Goal: Navigation & Orientation: Find specific page/section

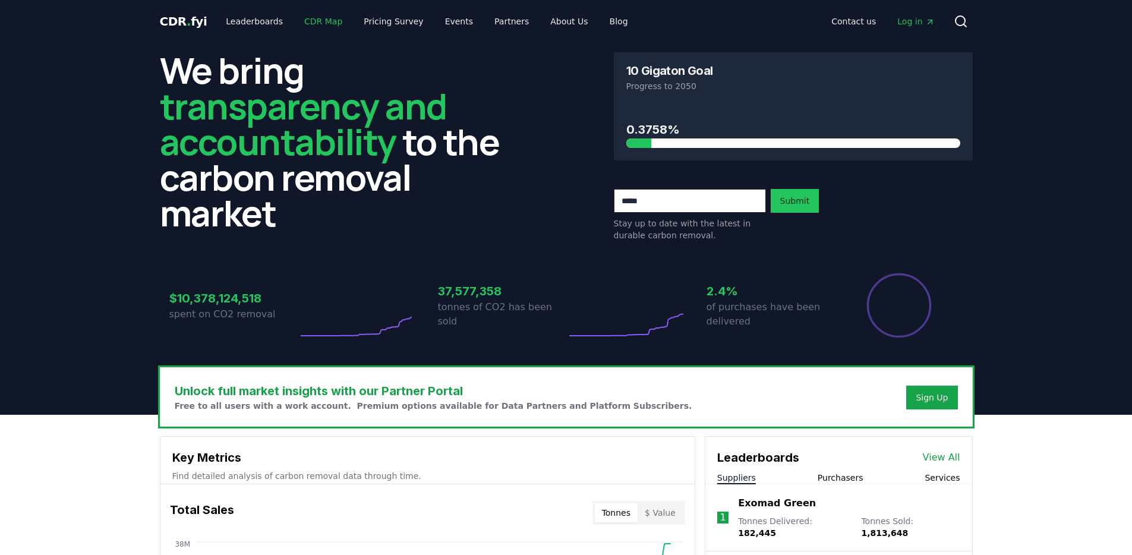
click at [297, 27] on link "CDR Map" at bounding box center [323, 21] width 57 height 21
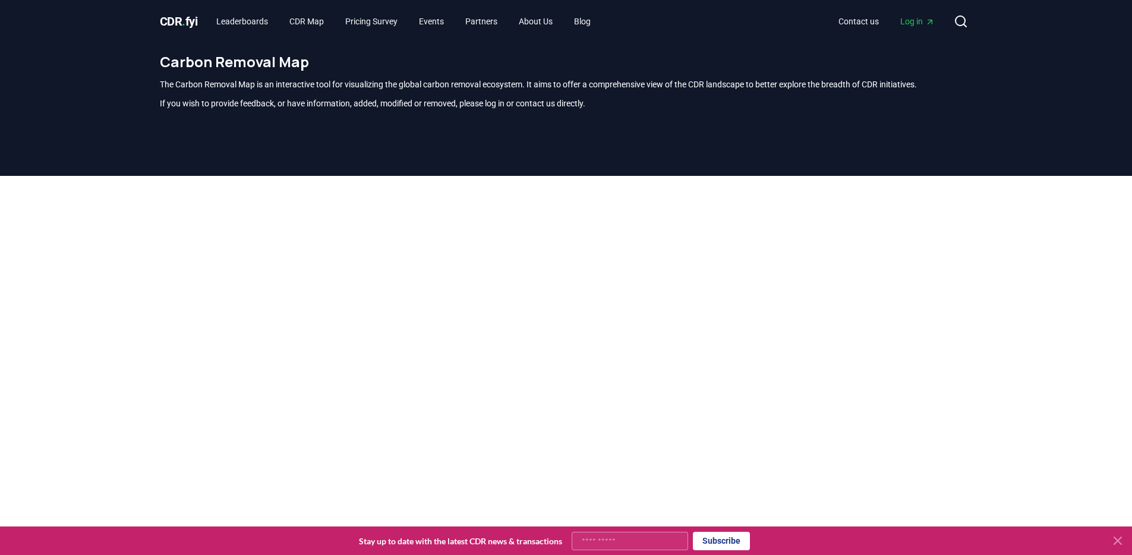
scroll to position [349, 0]
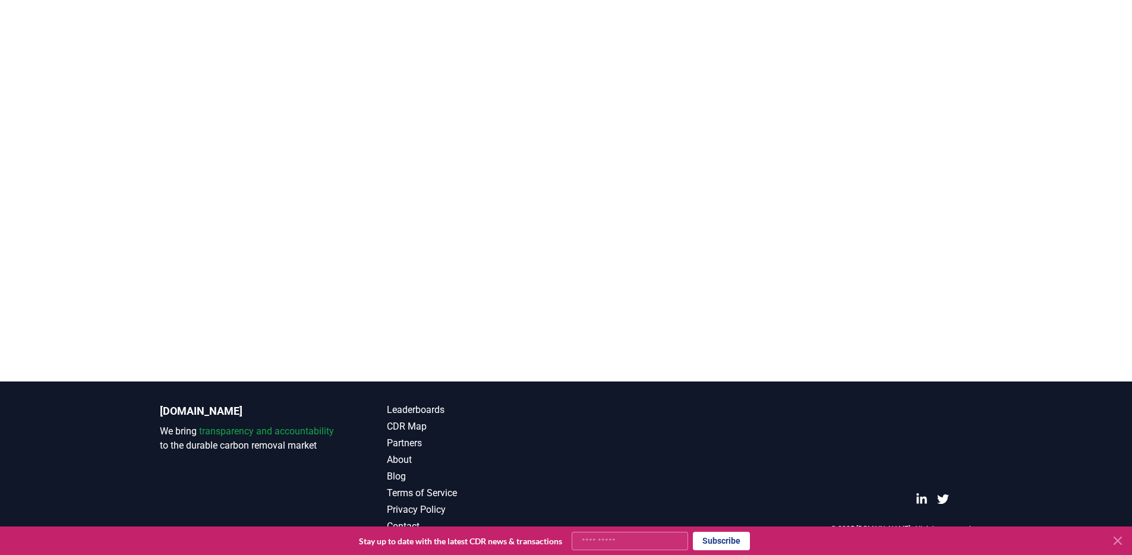
click at [736, 361] on div at bounding box center [566, 103] width 1132 height 555
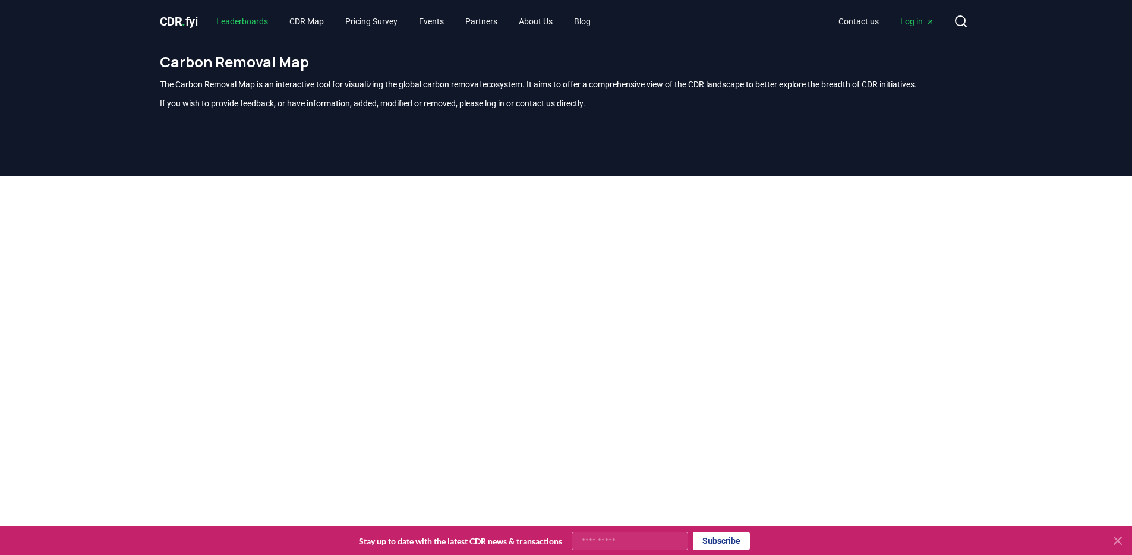
click at [253, 20] on link "Leaderboards" at bounding box center [242, 21] width 71 height 21
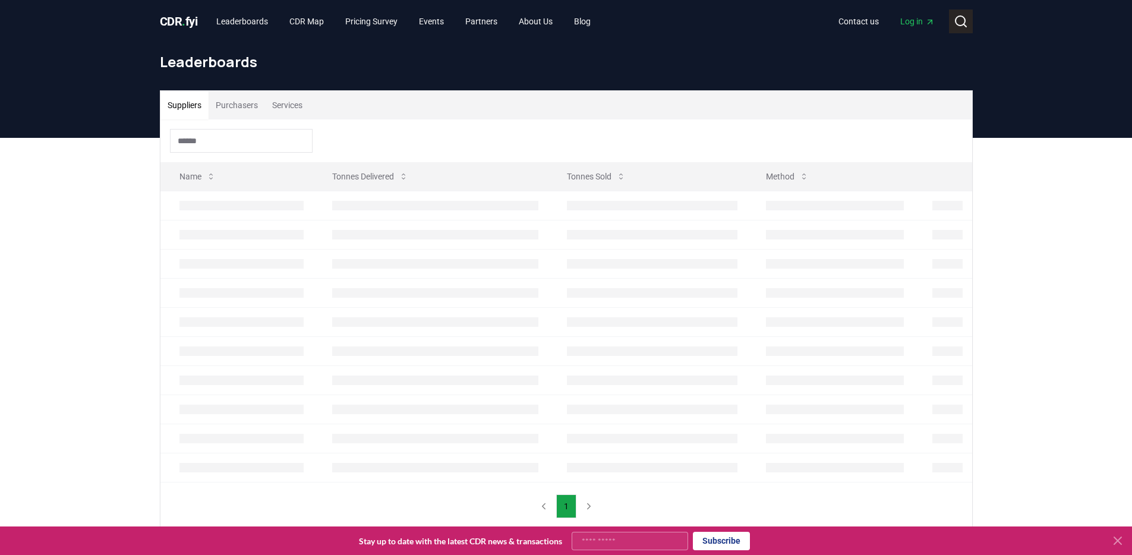
click at [960, 23] on icon at bounding box center [961, 21] width 14 height 14
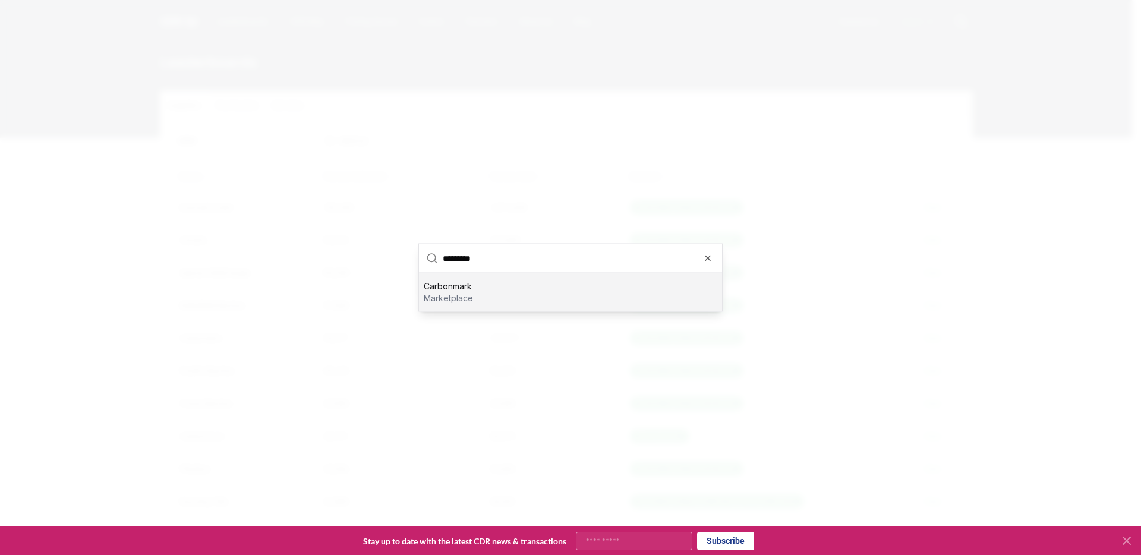
type input "**********"
